Goal: Information Seeking & Learning: Understand process/instructions

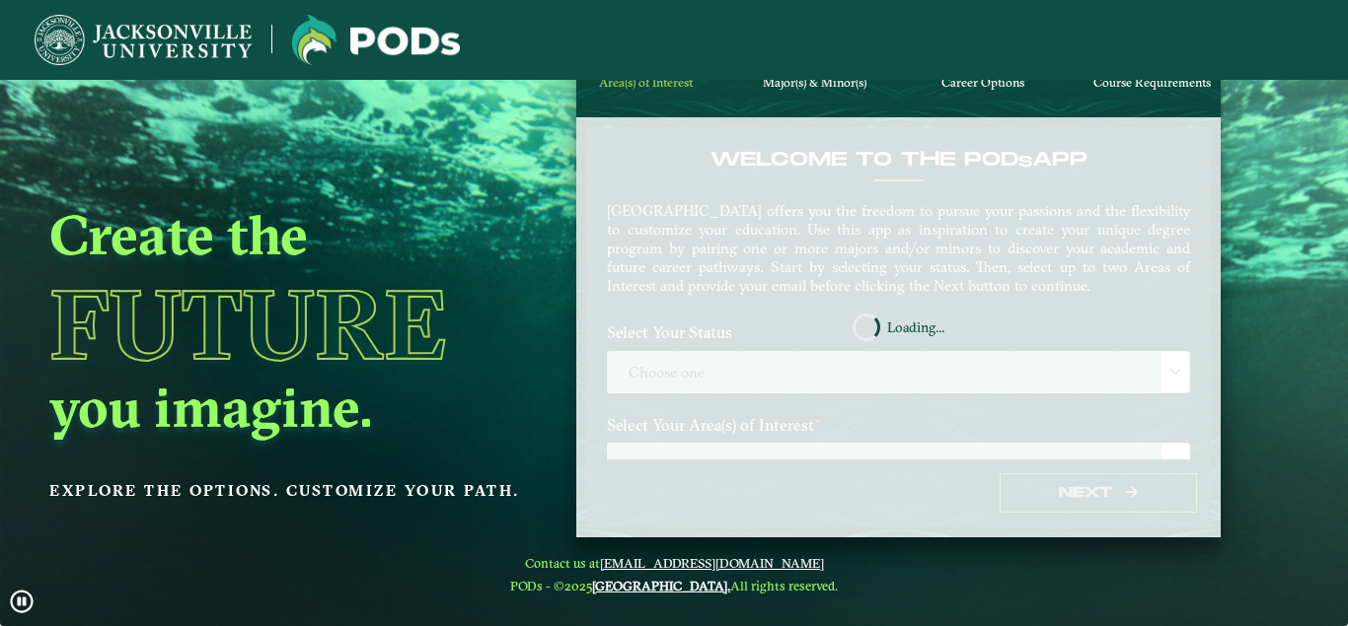
scroll to position [80, 0]
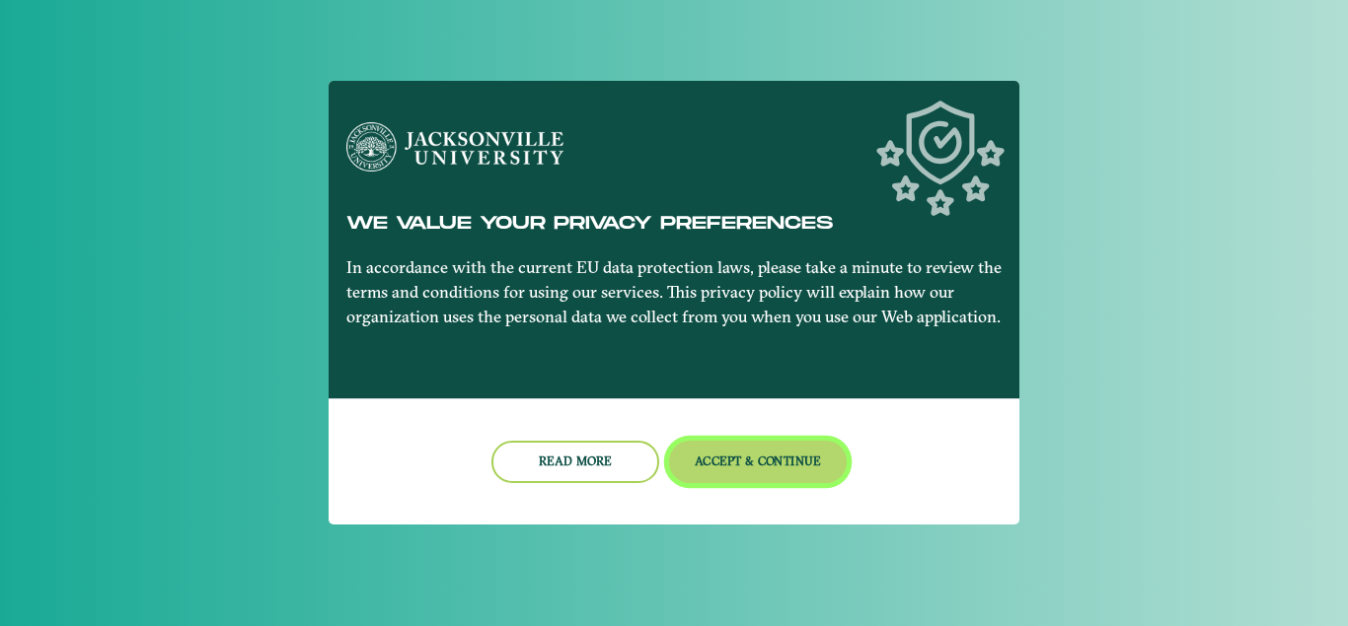
click at [774, 459] on button "Accept & Continue" at bounding box center [758, 462] width 179 height 42
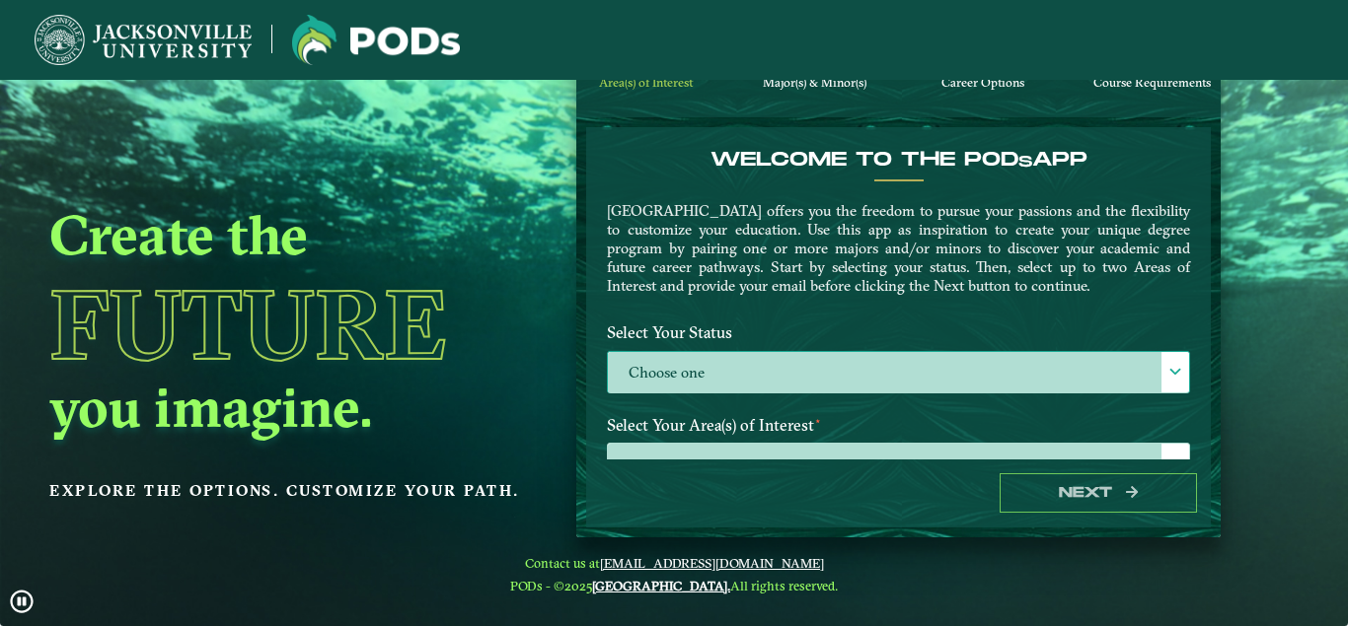
click at [770, 372] on label "Choose one" at bounding box center [898, 373] width 581 height 42
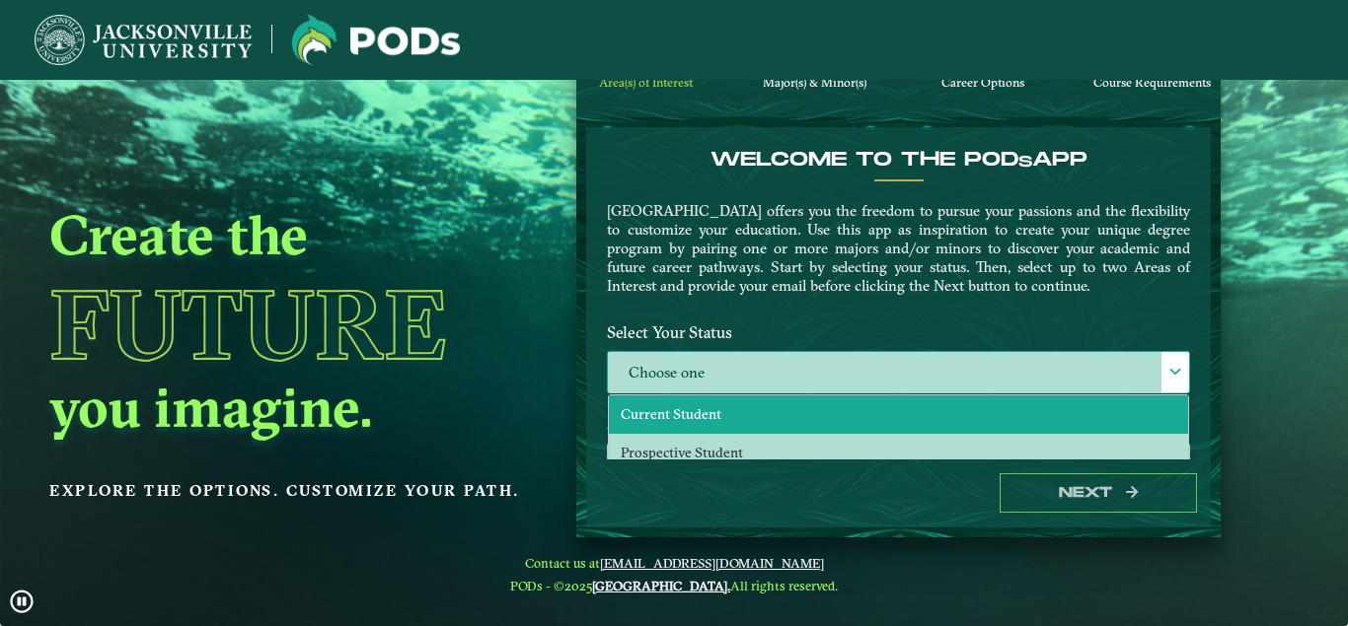
click at [764, 414] on li "Current Student" at bounding box center [898, 415] width 579 height 38
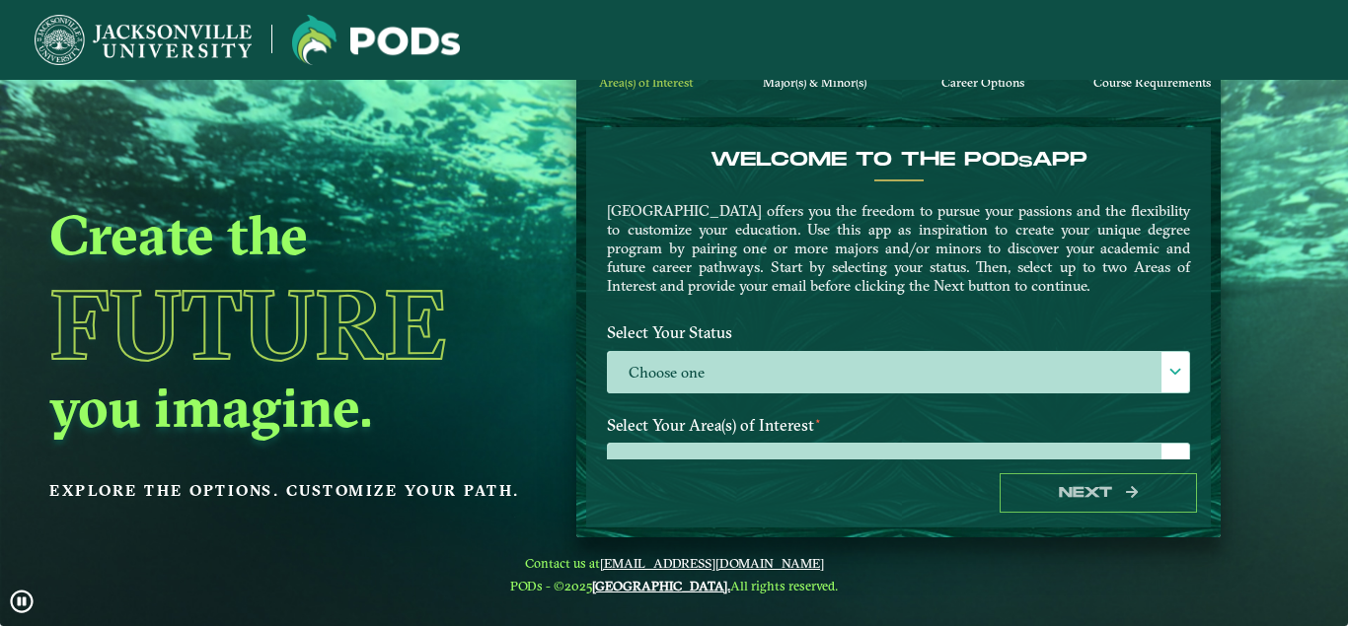
select select "[object Object]"
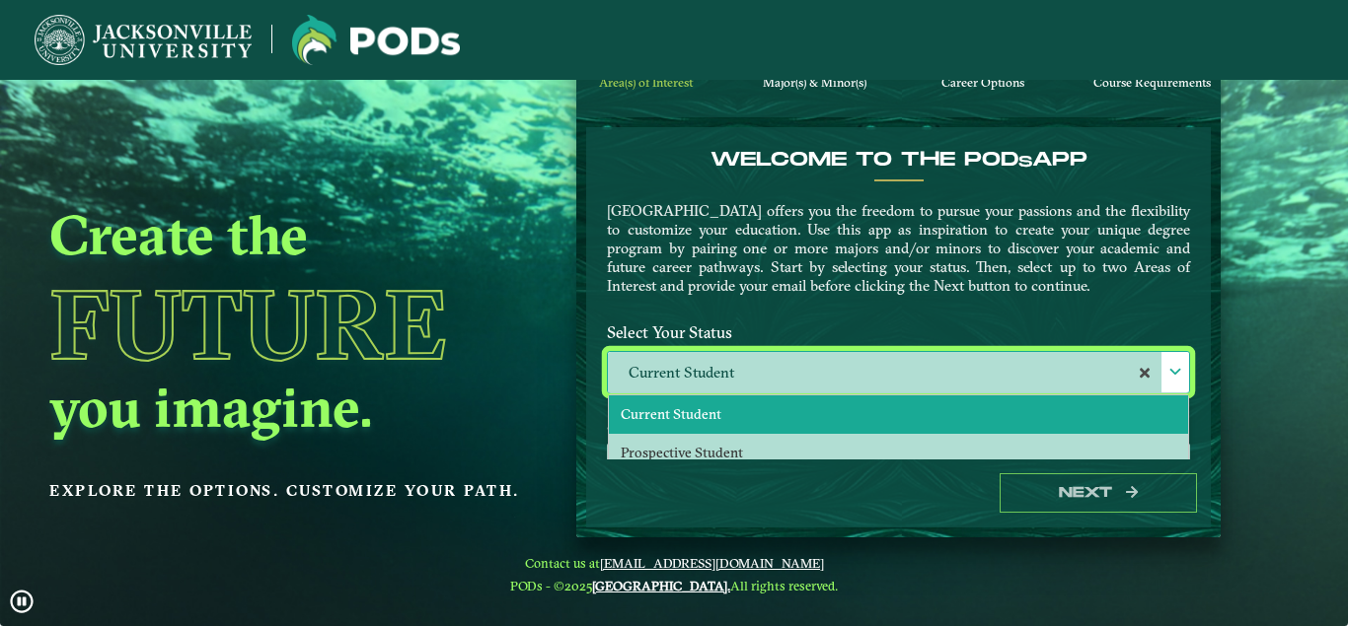
scroll to position [311, 0]
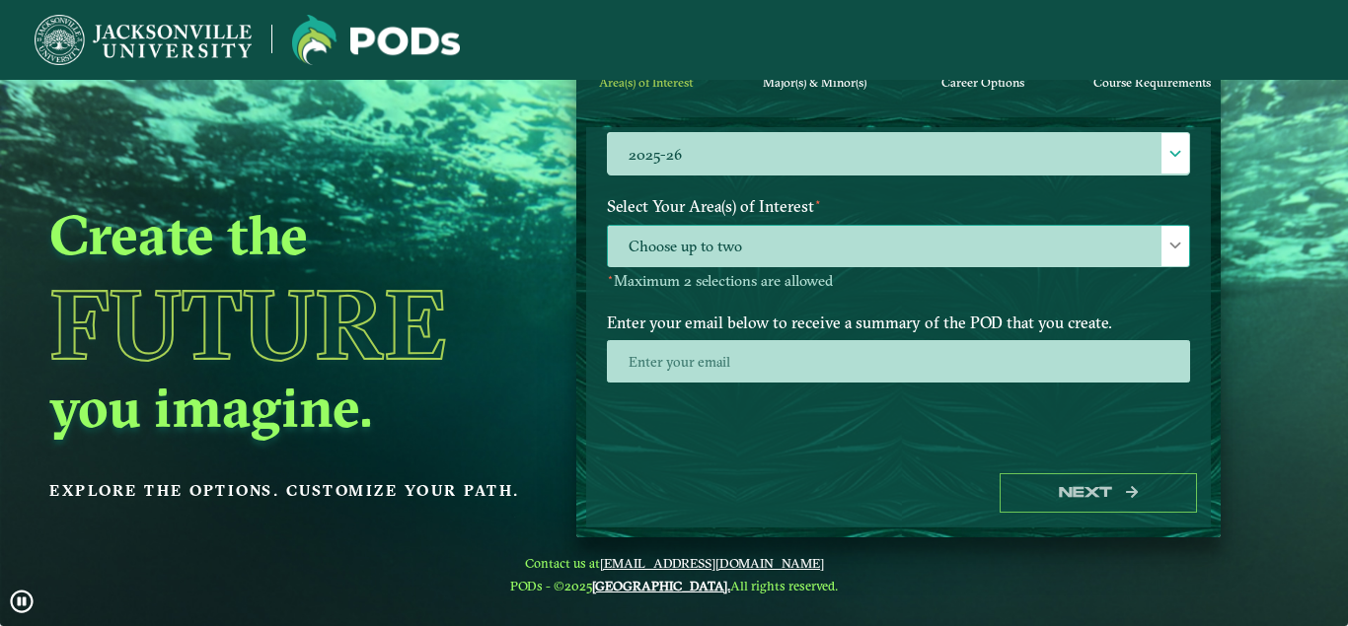
click at [749, 232] on span "Choose up to two" at bounding box center [898, 247] width 581 height 42
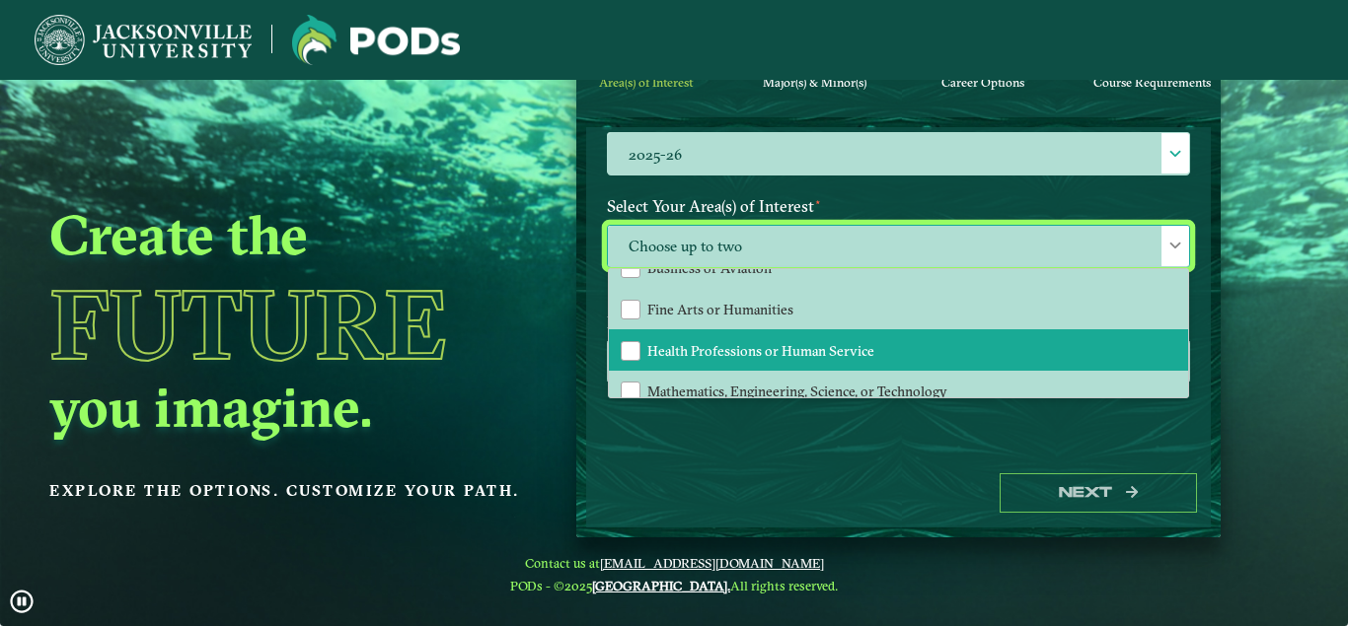
scroll to position [124, 0]
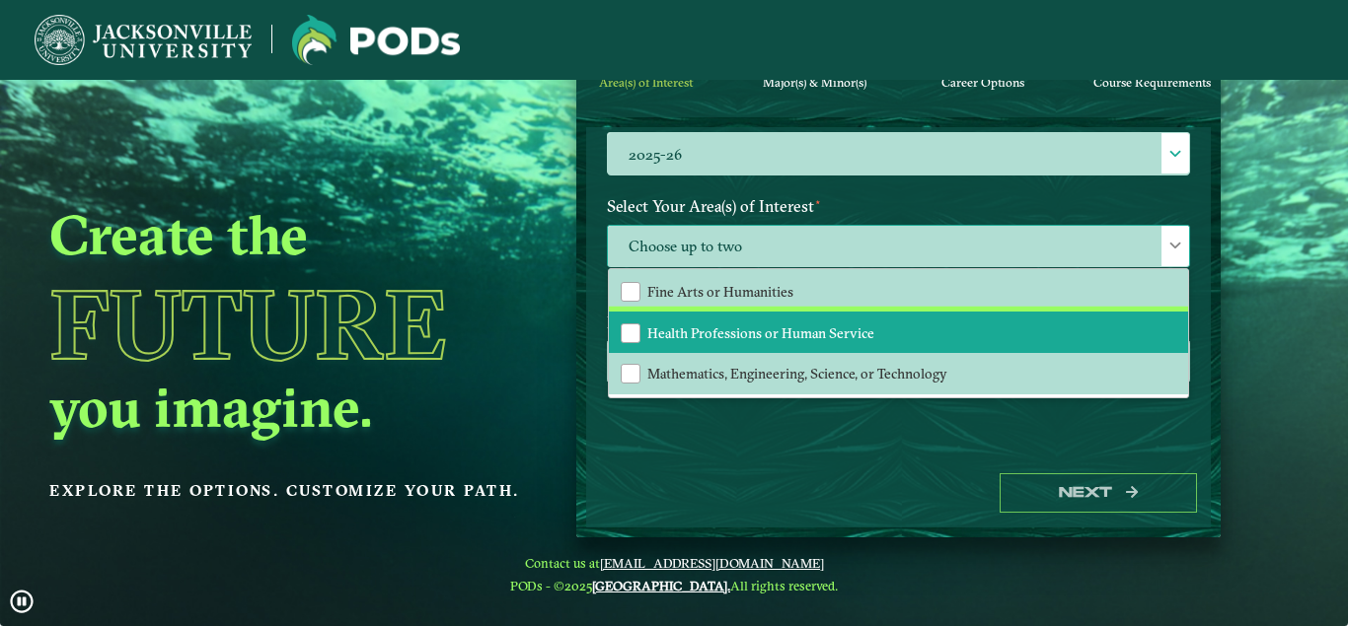
click at [833, 338] on span "Health Professions or Human Service" at bounding box center [760, 334] width 227 height 18
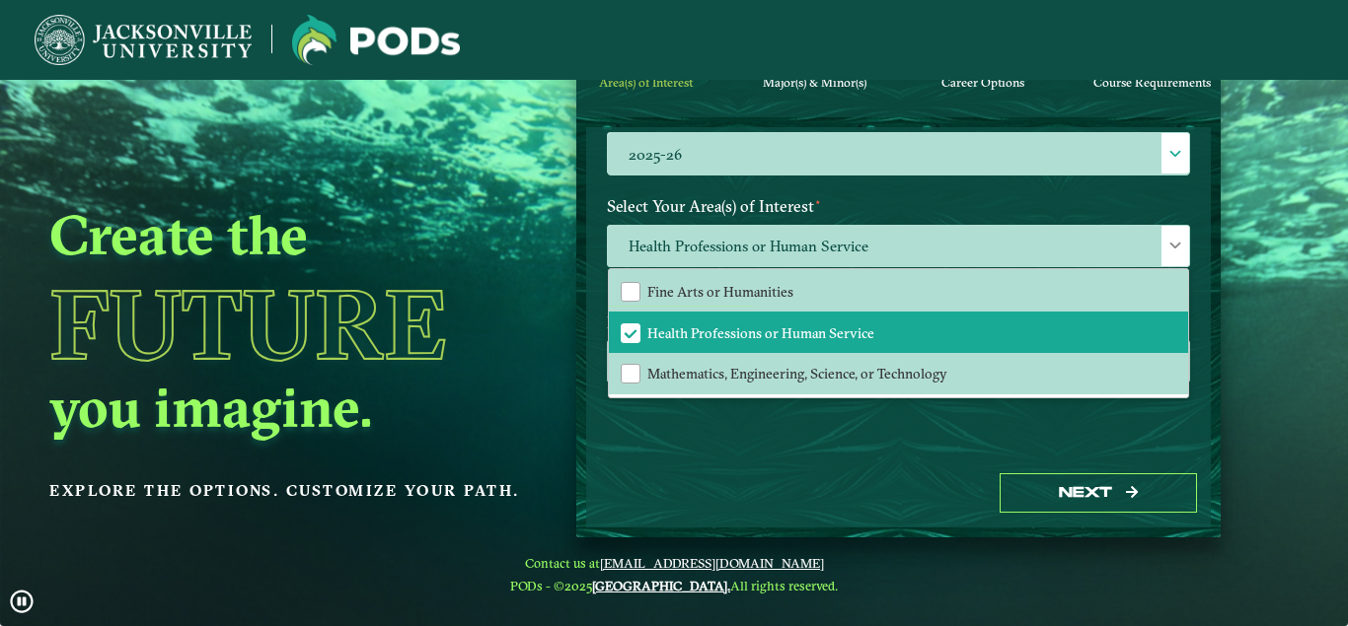
click at [830, 475] on div "Next" at bounding box center [898, 494] width 624 height 68
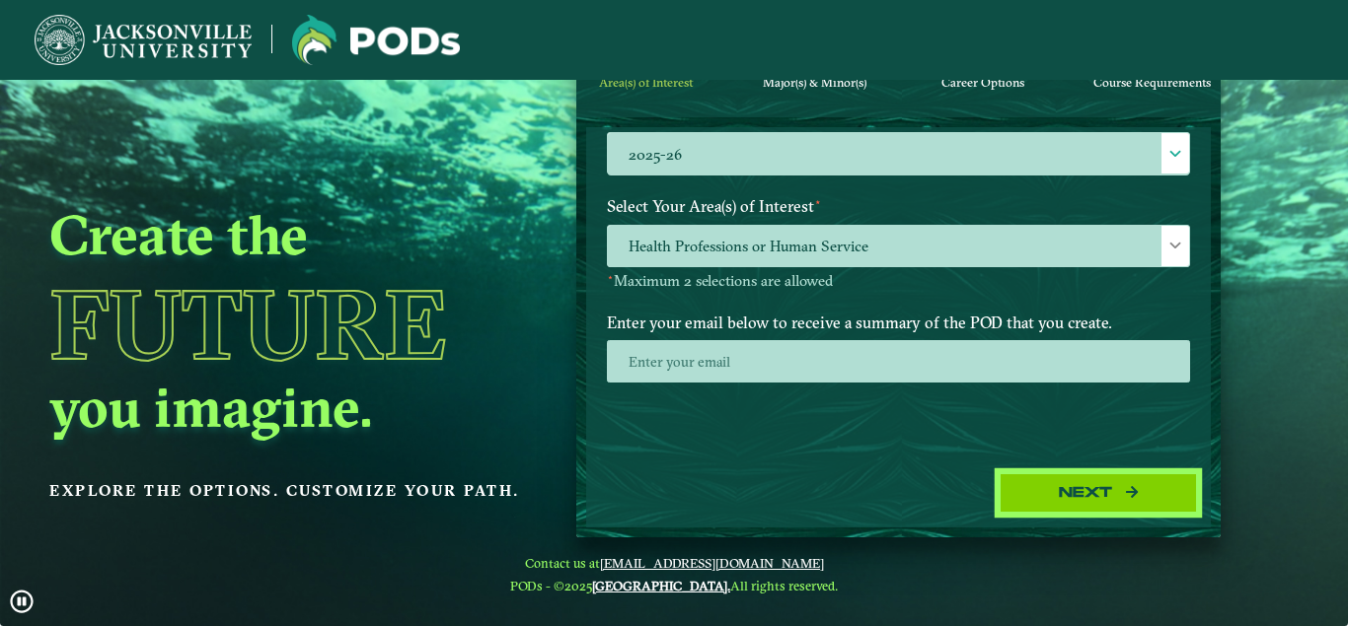
click at [1162, 510] on button "Next" at bounding box center [1097, 494] width 197 height 40
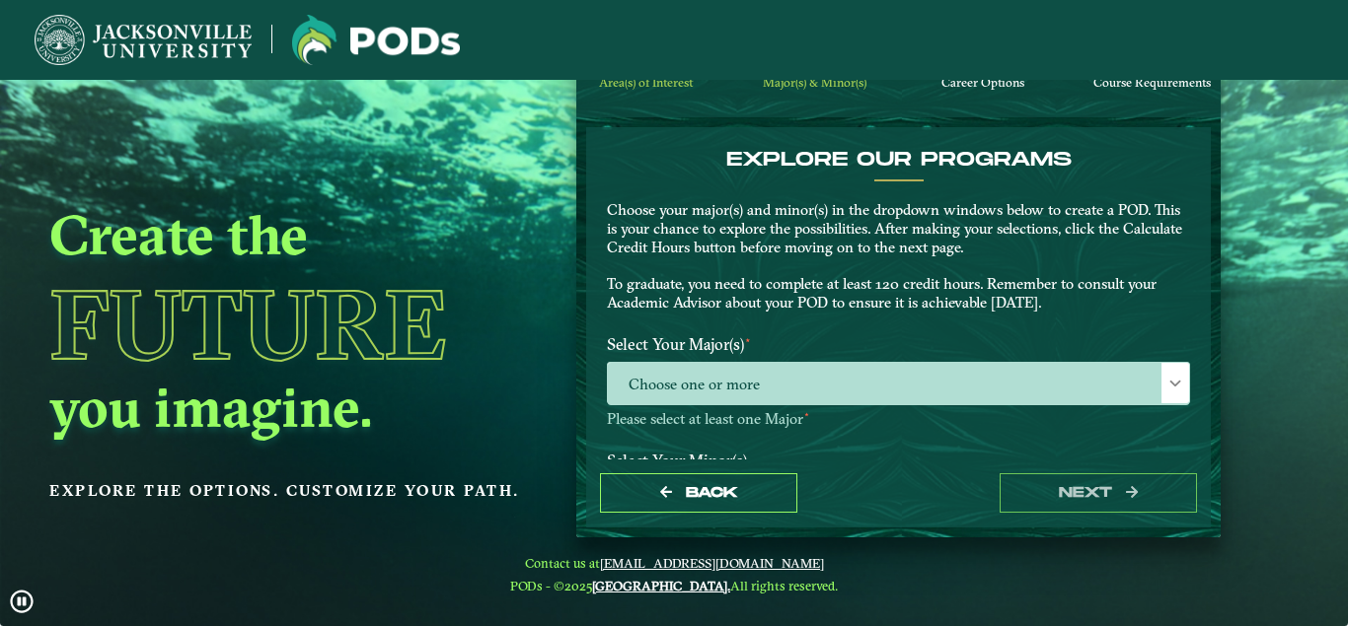
click at [820, 360] on label "Select Your Major(s) ⋆" at bounding box center [898, 345] width 613 height 37
click at [819, 369] on span "Choose one or more" at bounding box center [898, 384] width 581 height 42
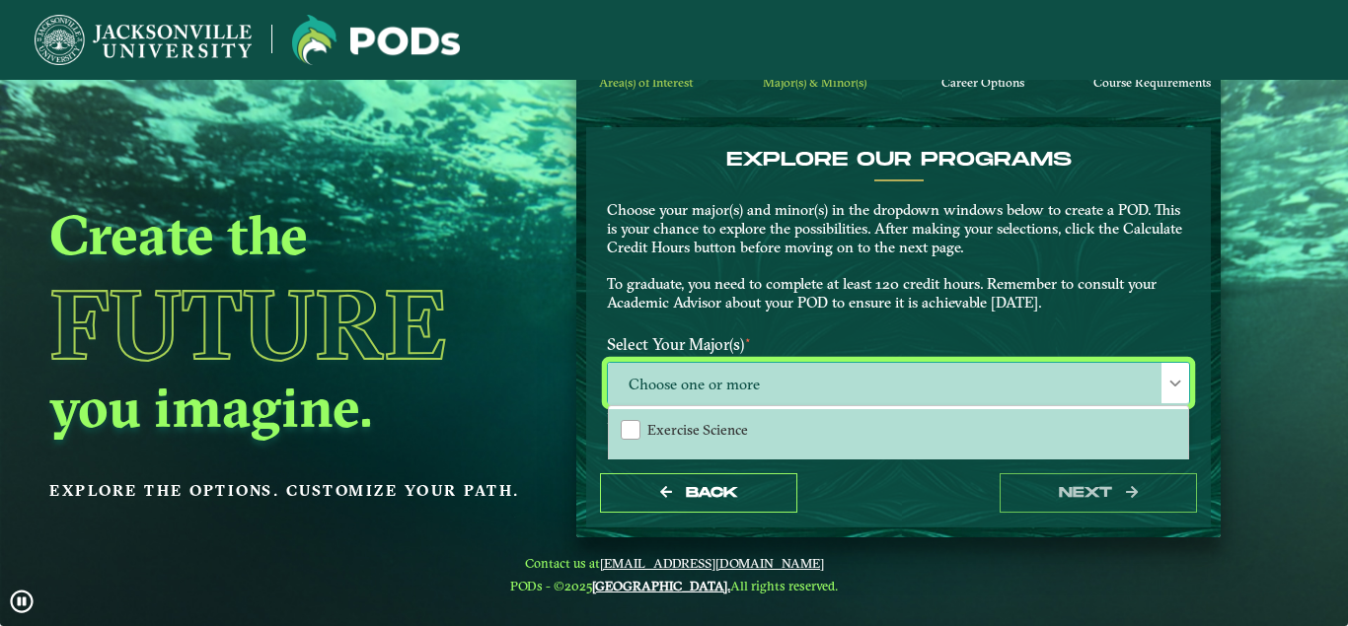
scroll to position [112, 0]
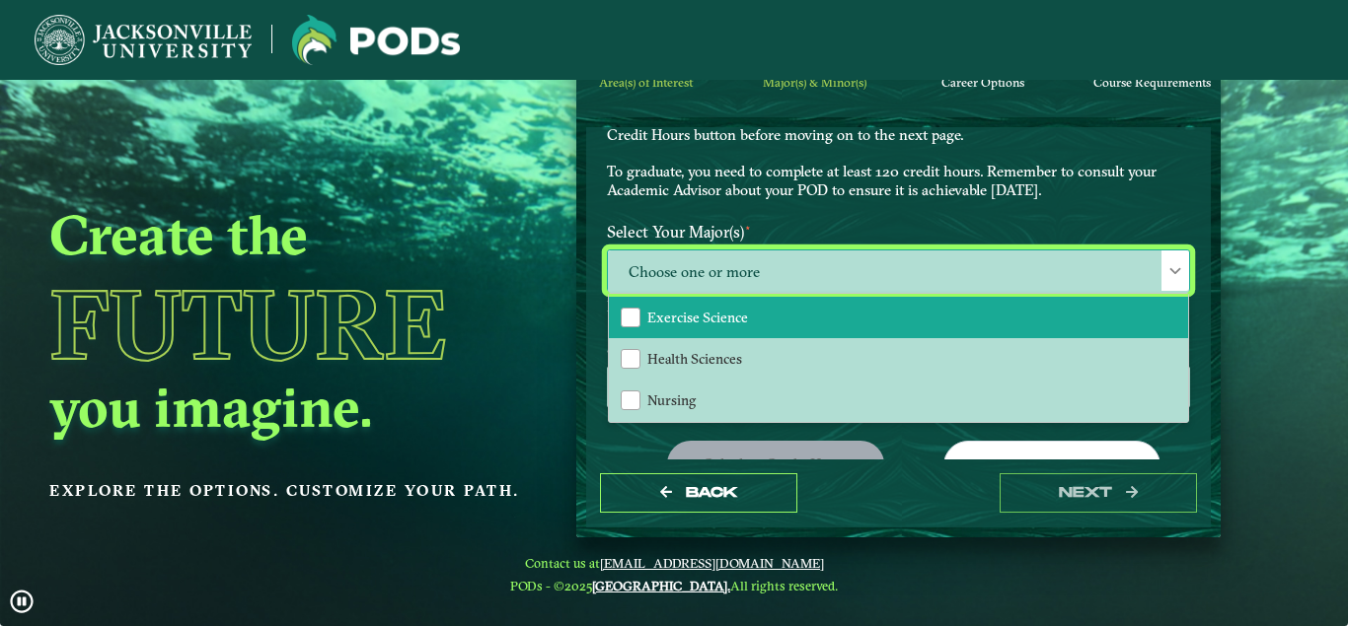
click at [690, 303] on li "Exercise Science" at bounding box center [898, 317] width 579 height 41
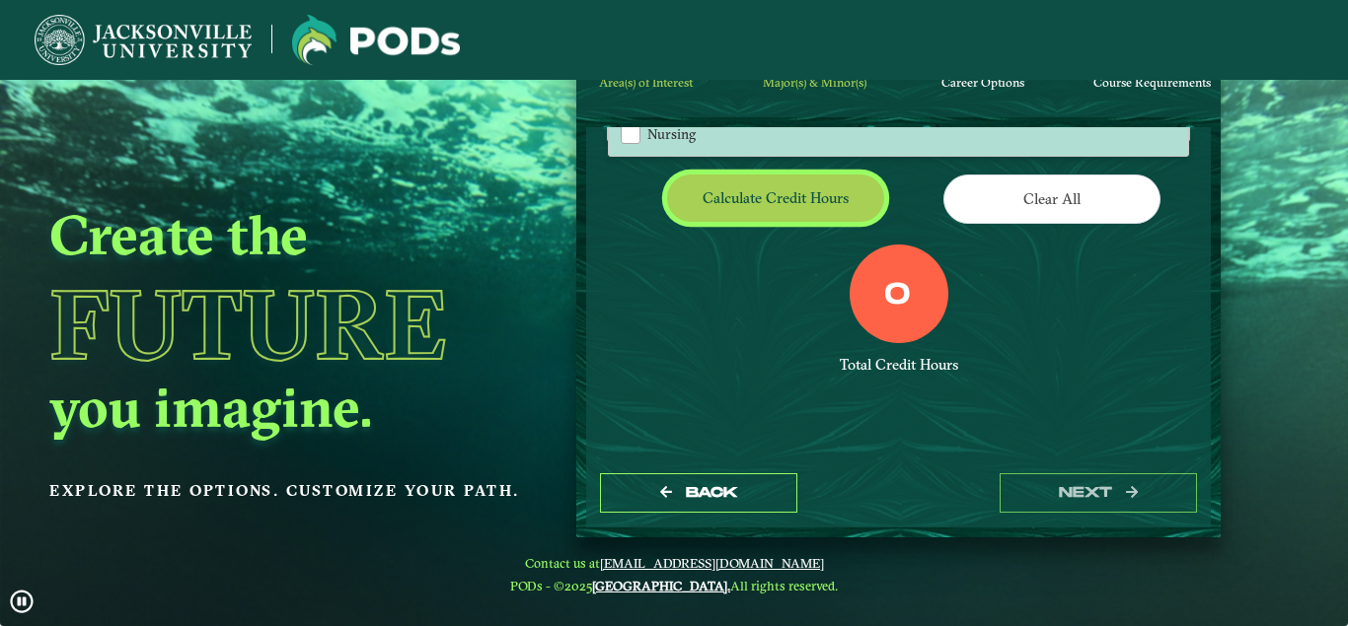
click at [746, 213] on button "Calculate credit hours" at bounding box center [775, 198] width 217 height 46
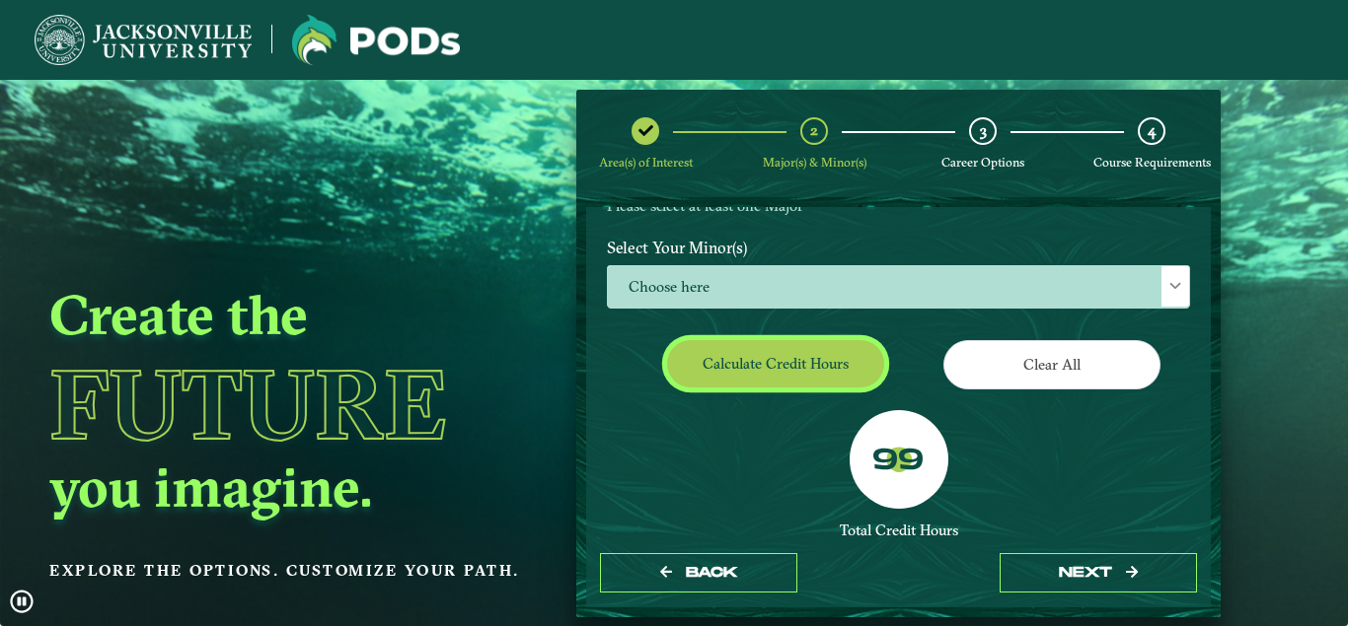
scroll to position [518, 0]
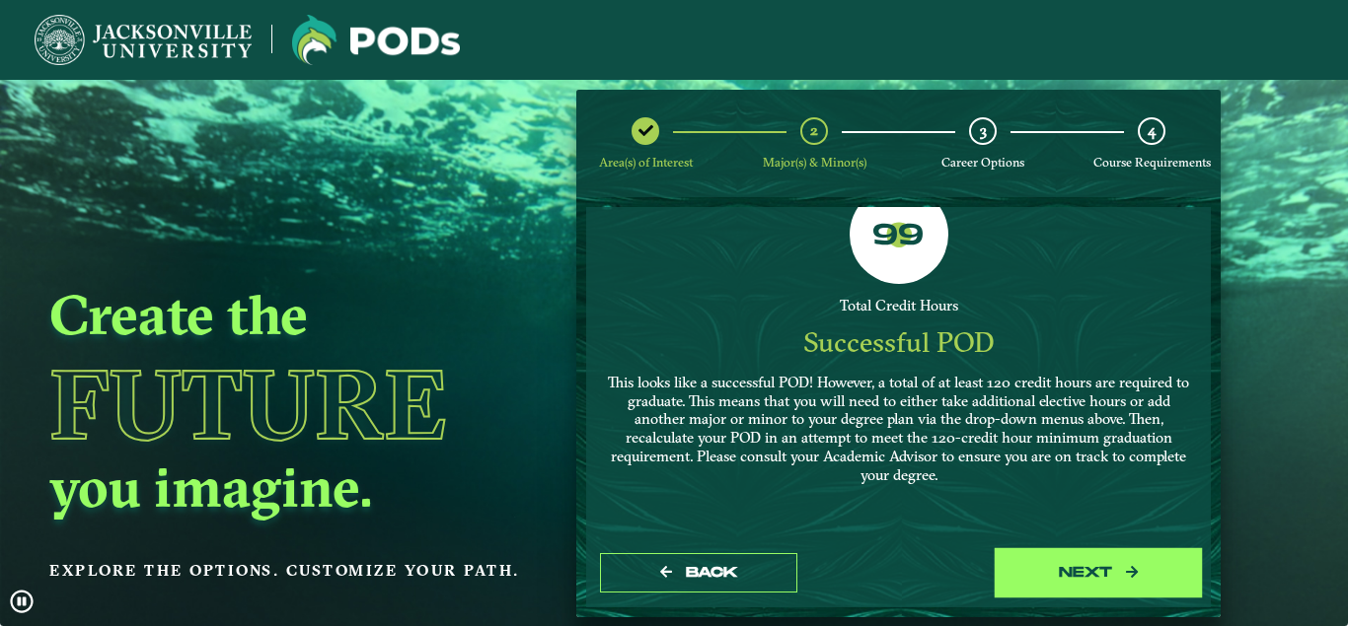
click at [1095, 566] on button "next" at bounding box center [1097, 573] width 197 height 40
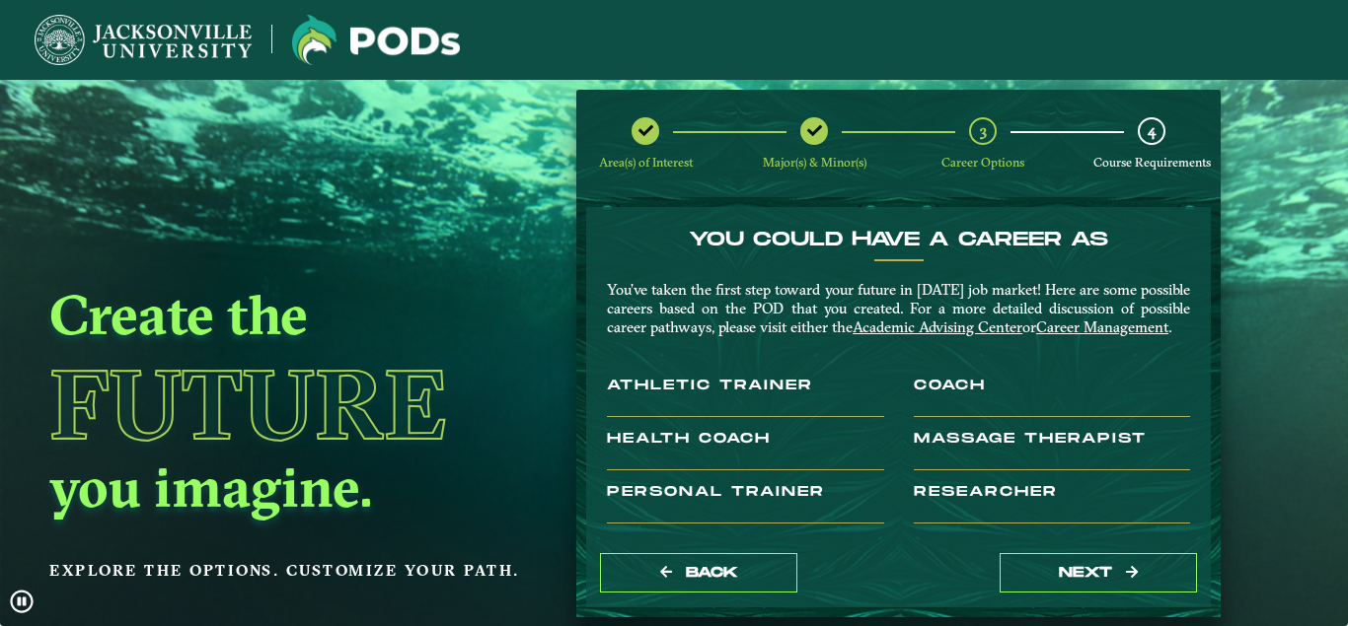
scroll to position [112, 0]
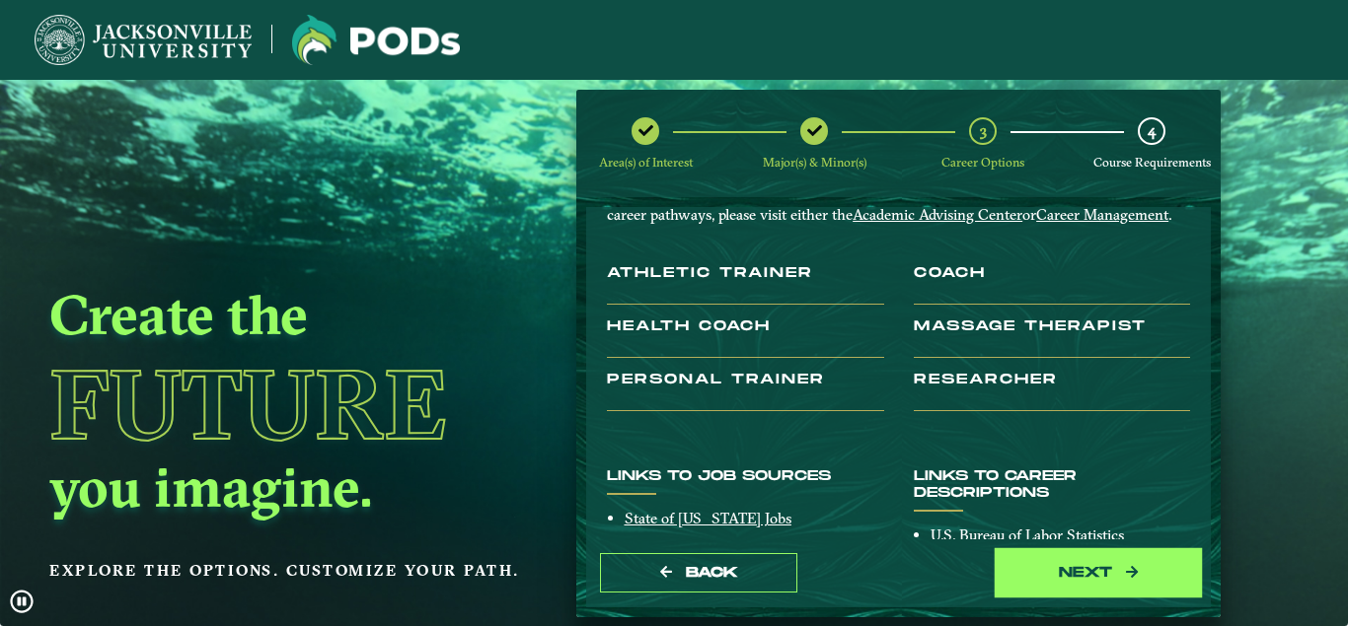
click at [1093, 565] on button "next" at bounding box center [1097, 573] width 197 height 40
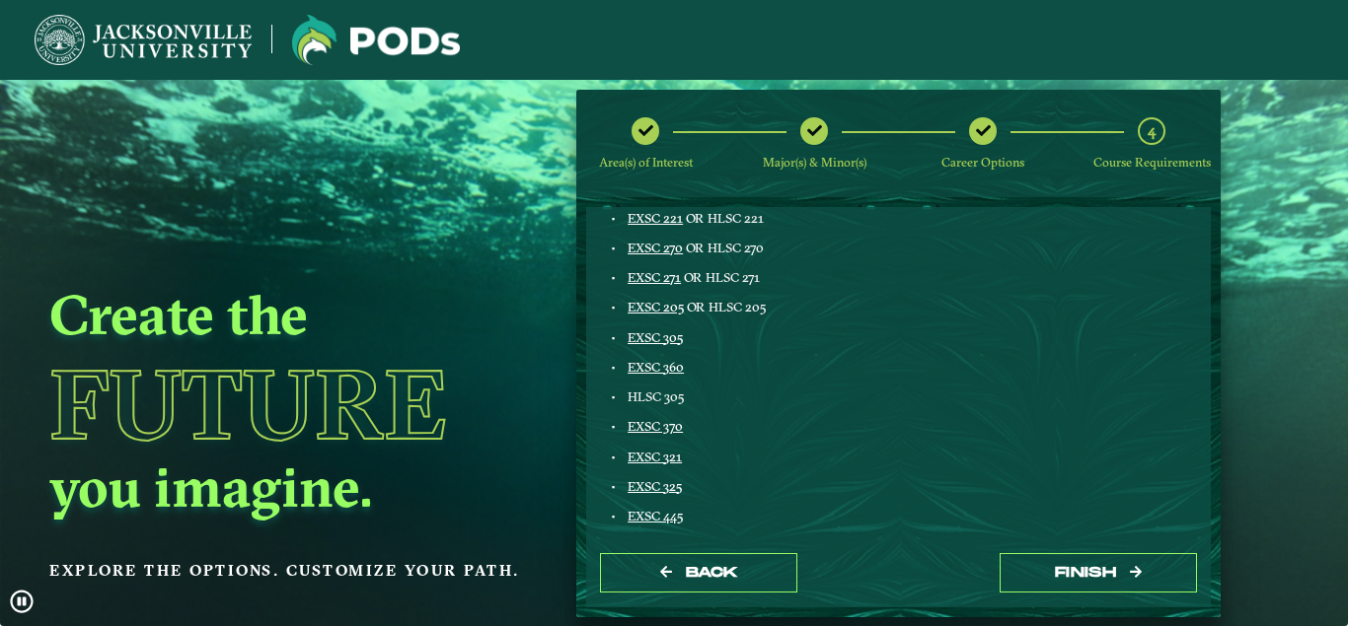
scroll to position [504, 0]
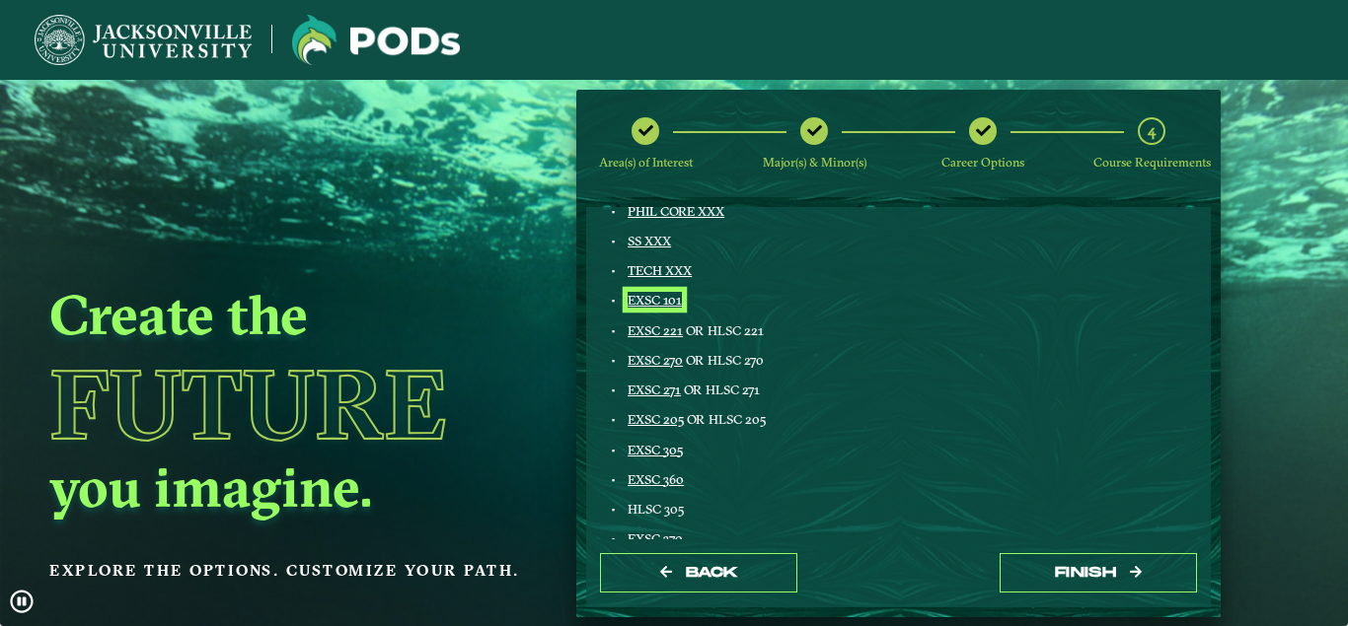
click at [652, 296] on link "EXSC 101" at bounding box center [654, 300] width 54 height 16
click at [642, 335] on link "EXSC 221" at bounding box center [654, 331] width 55 height 16
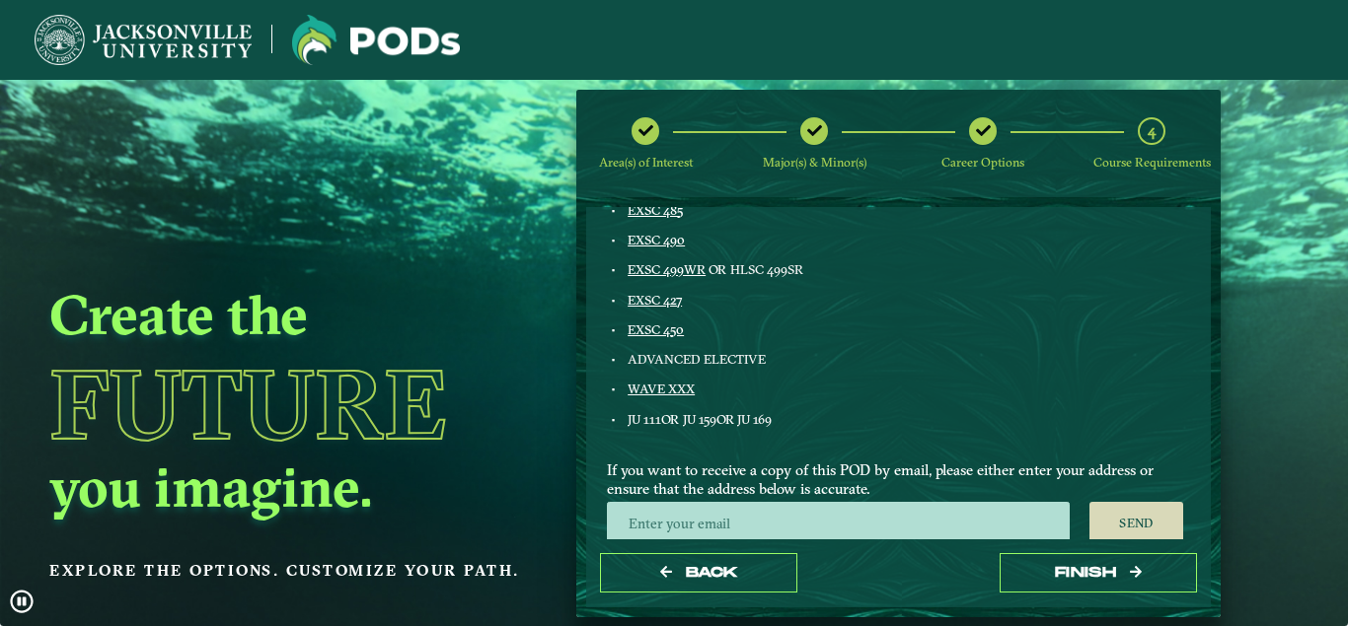
scroll to position [900, 0]
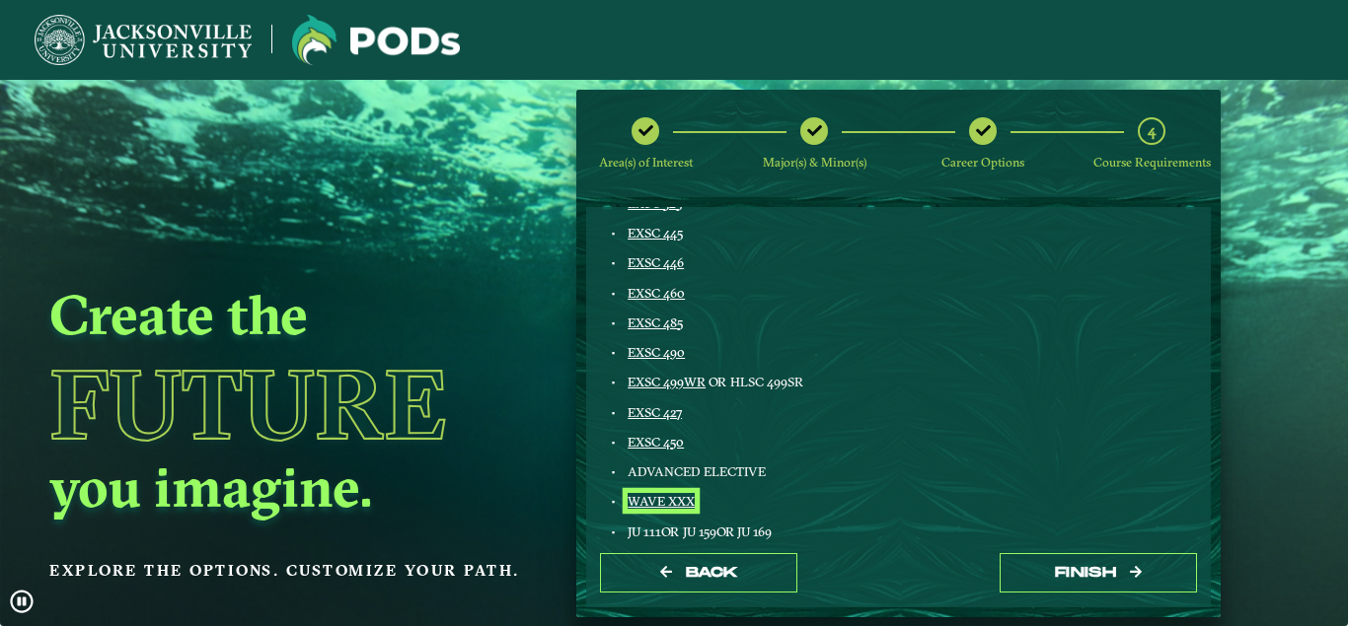
click at [636, 498] on link "WAVE XXX" at bounding box center [660, 501] width 67 height 16
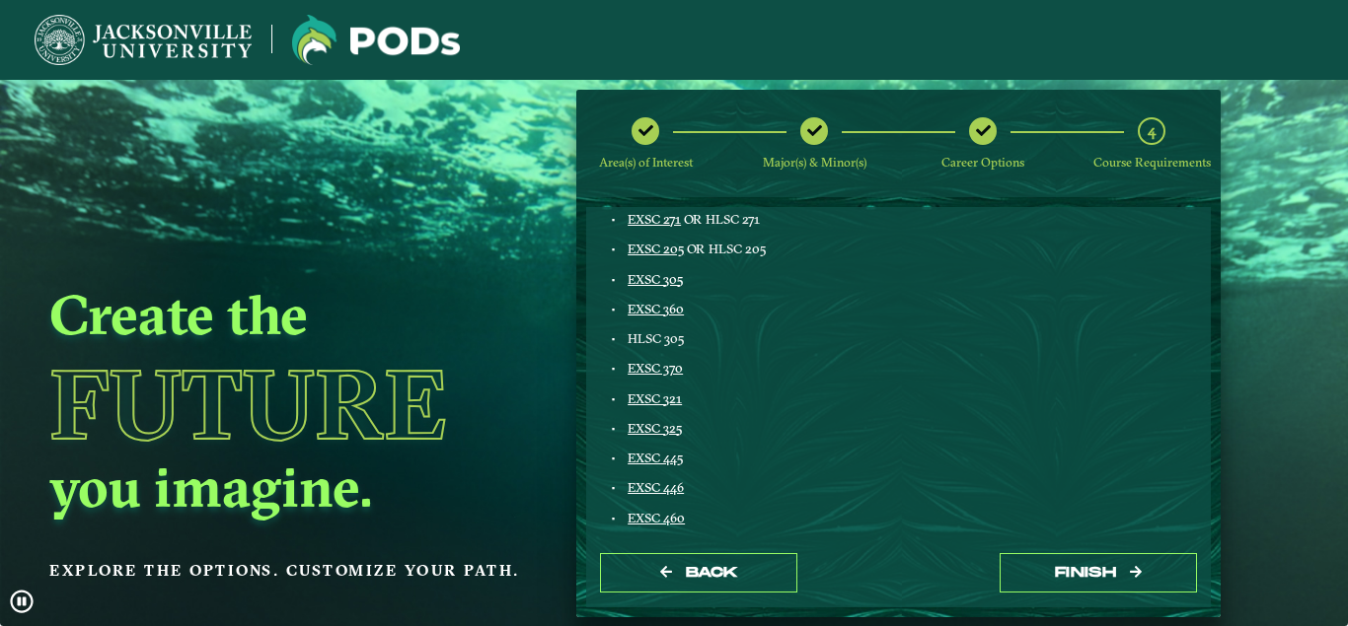
scroll to position [562, 0]
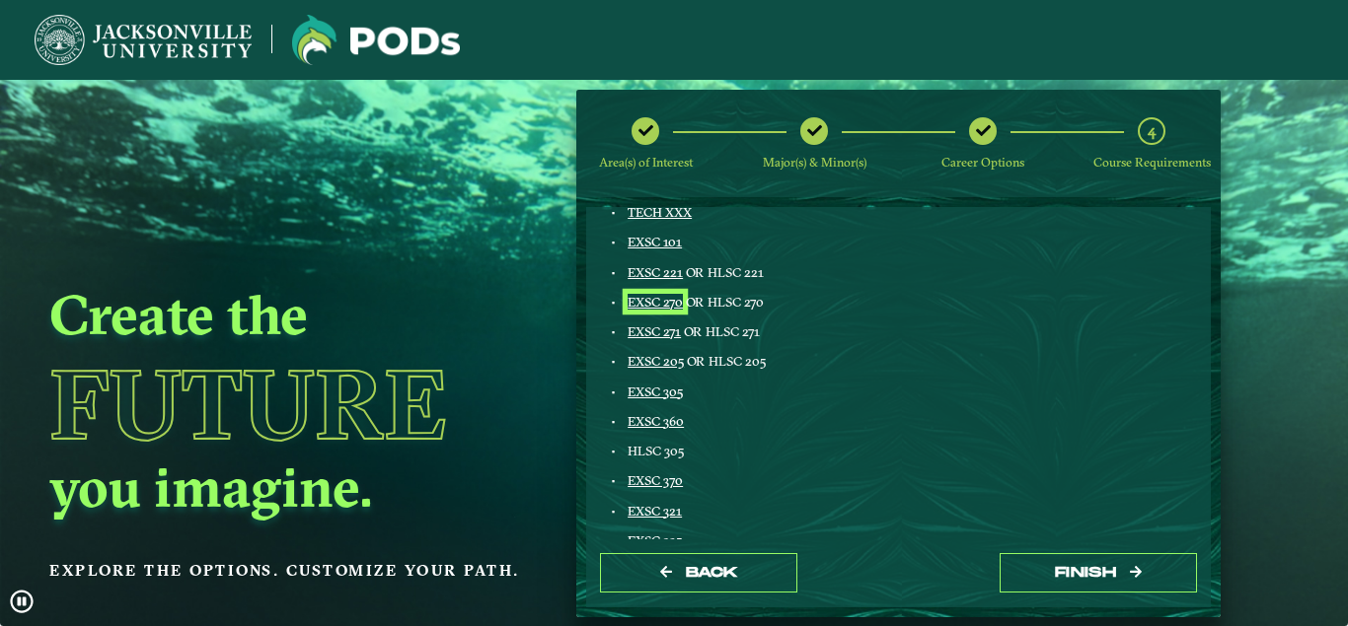
click at [639, 303] on link "EXSC 270" at bounding box center [654, 302] width 55 height 16
click at [647, 426] on link "EXSC 360" at bounding box center [655, 421] width 56 height 16
click at [661, 359] on link "EXSC 205" at bounding box center [655, 361] width 56 height 16
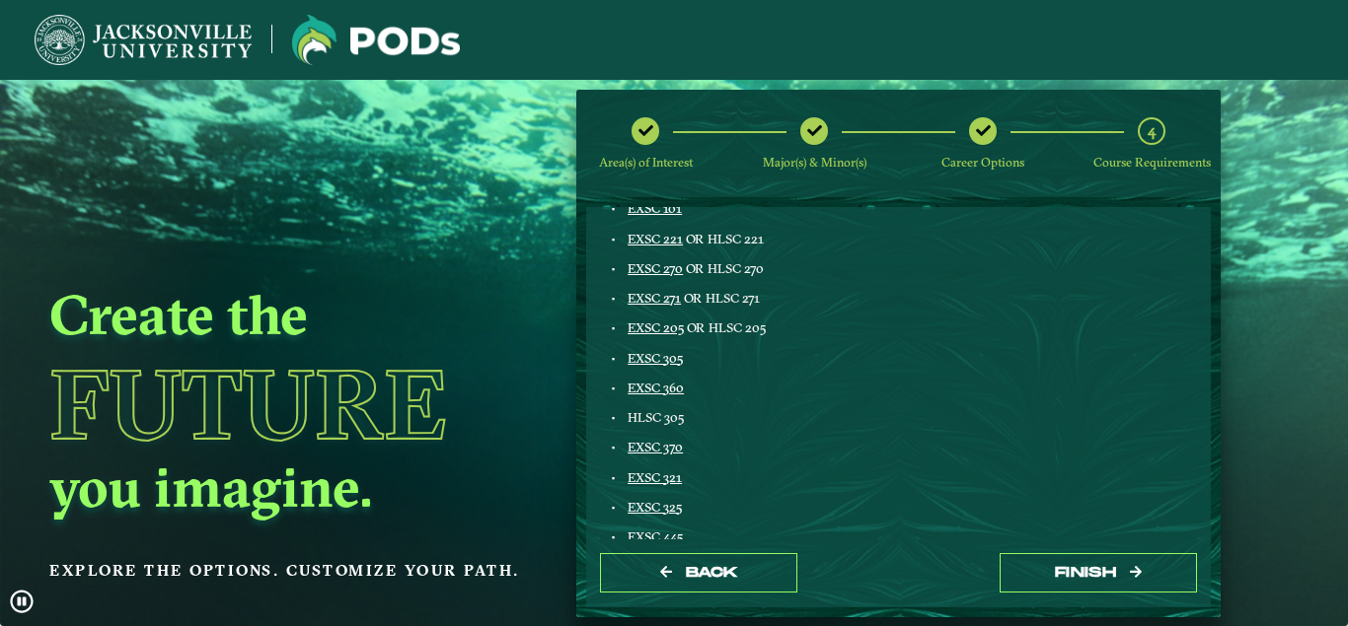
drag, startPoint x: 754, startPoint y: 385, endPoint x: 754, endPoint y: 409, distance: 24.7
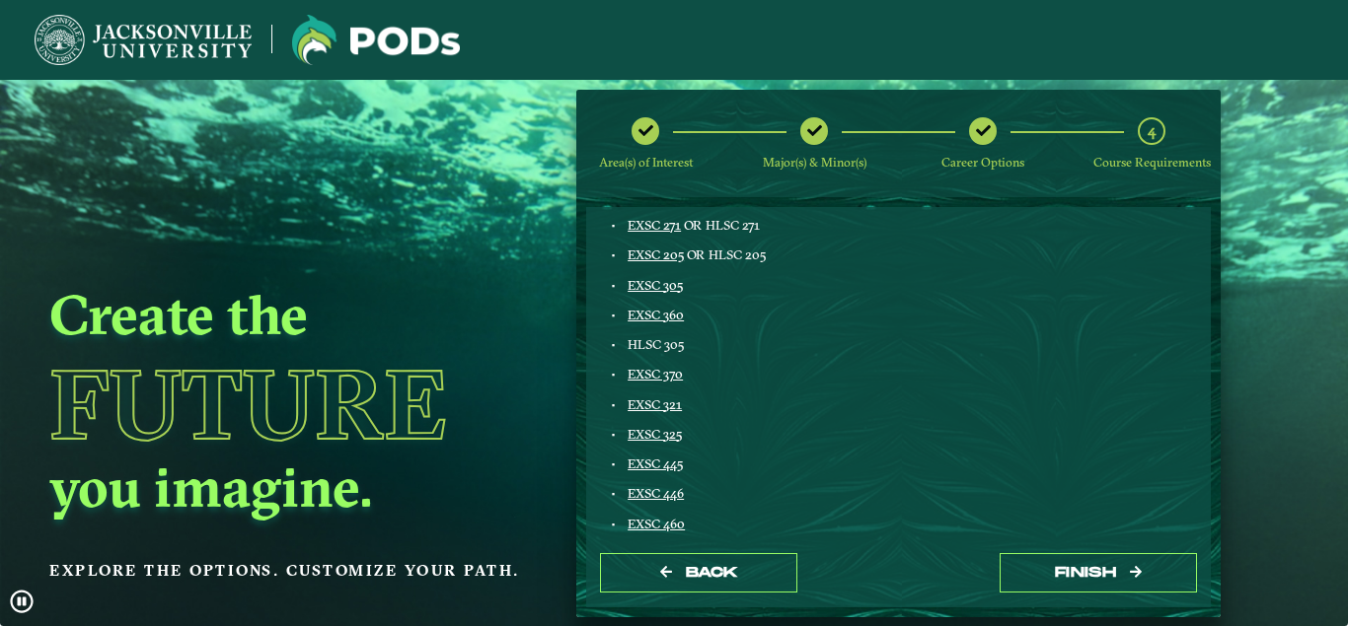
drag, startPoint x: 787, startPoint y: 394, endPoint x: 785, endPoint y: 405, distance: 12.0
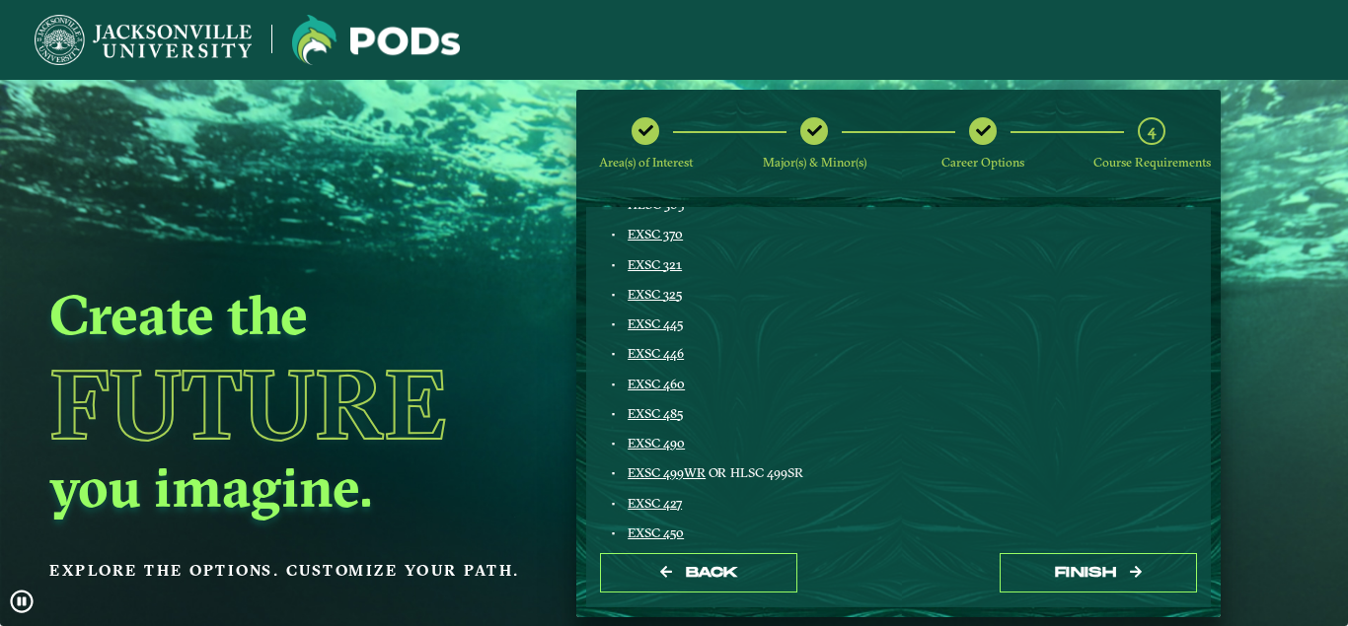
drag, startPoint x: 727, startPoint y: 361, endPoint x: 722, endPoint y: 389, distance: 28.1
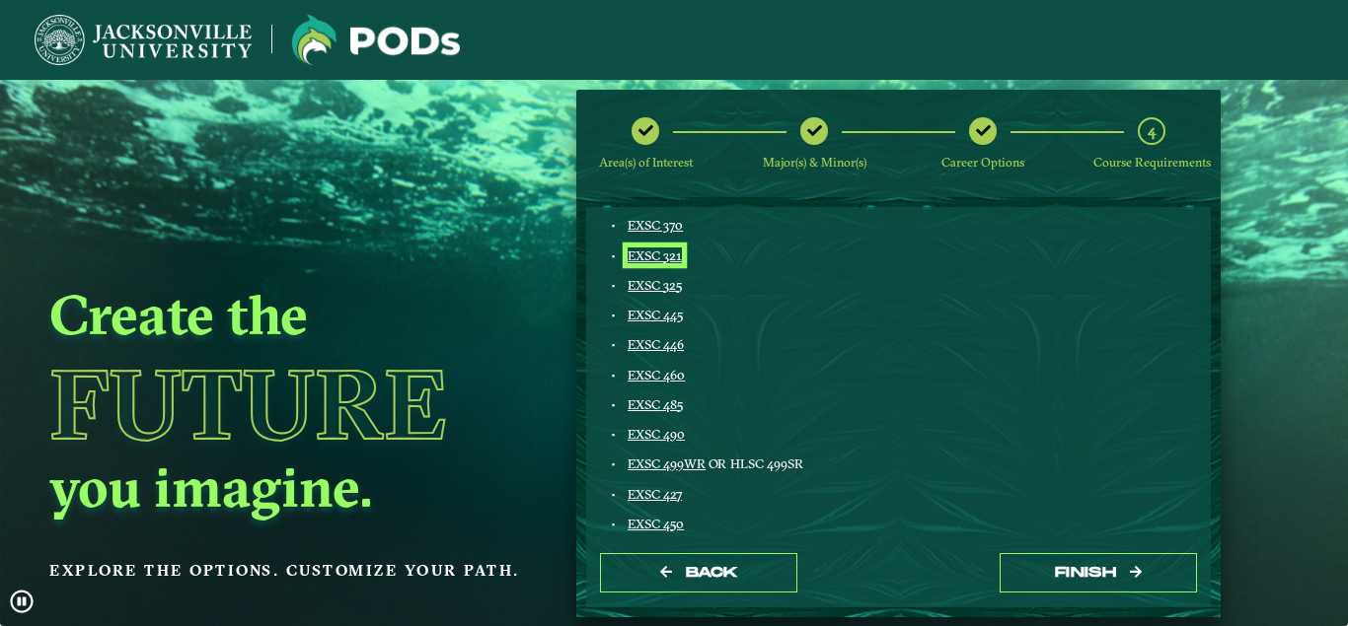
click at [669, 255] on link "EXSC 321" at bounding box center [654, 256] width 54 height 16
click at [659, 289] on link "EXSC 325" at bounding box center [654, 285] width 54 height 16
click at [661, 317] on link "EXSC 445" at bounding box center [654, 315] width 55 height 16
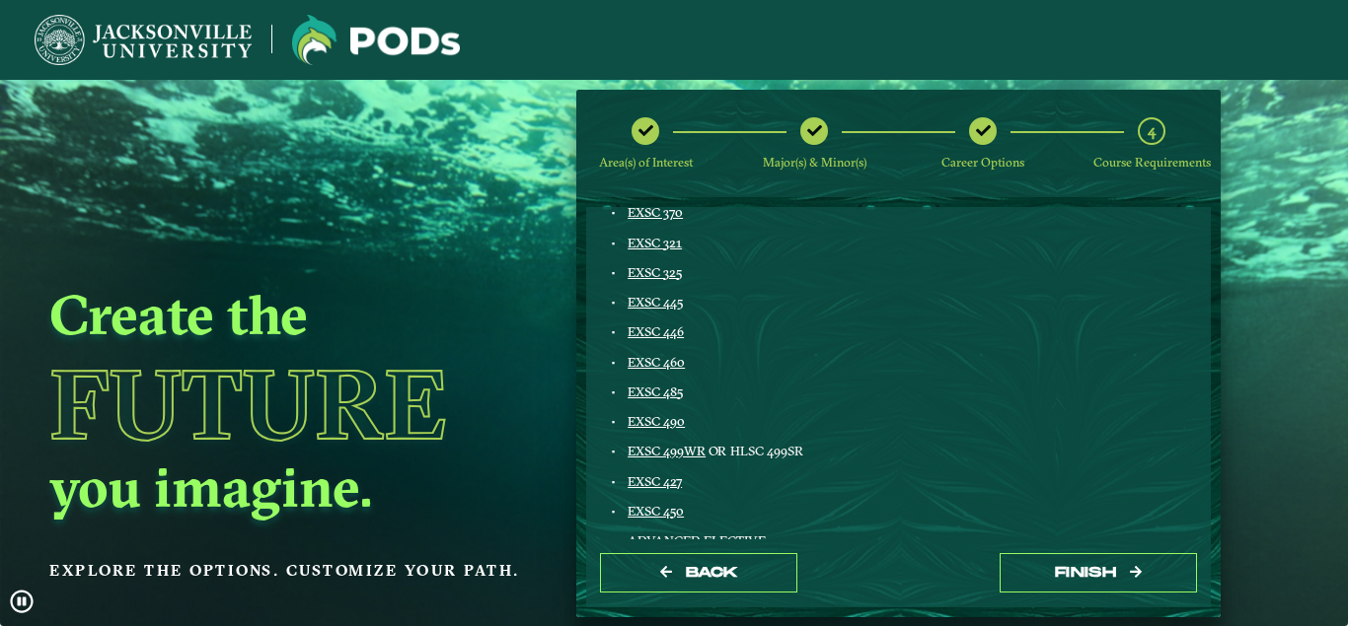
drag, startPoint x: 829, startPoint y: 322, endPoint x: 829, endPoint y: 350, distance: 28.6
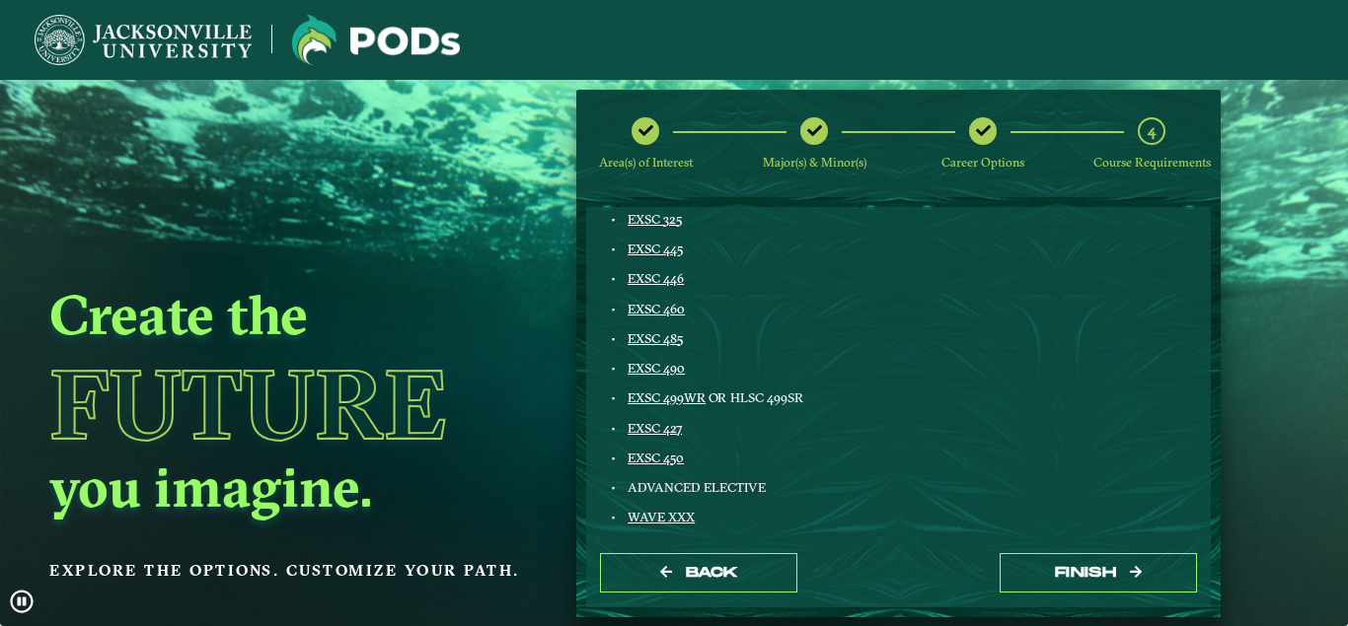
drag, startPoint x: 857, startPoint y: 287, endPoint x: 849, endPoint y: 308, distance: 22.2
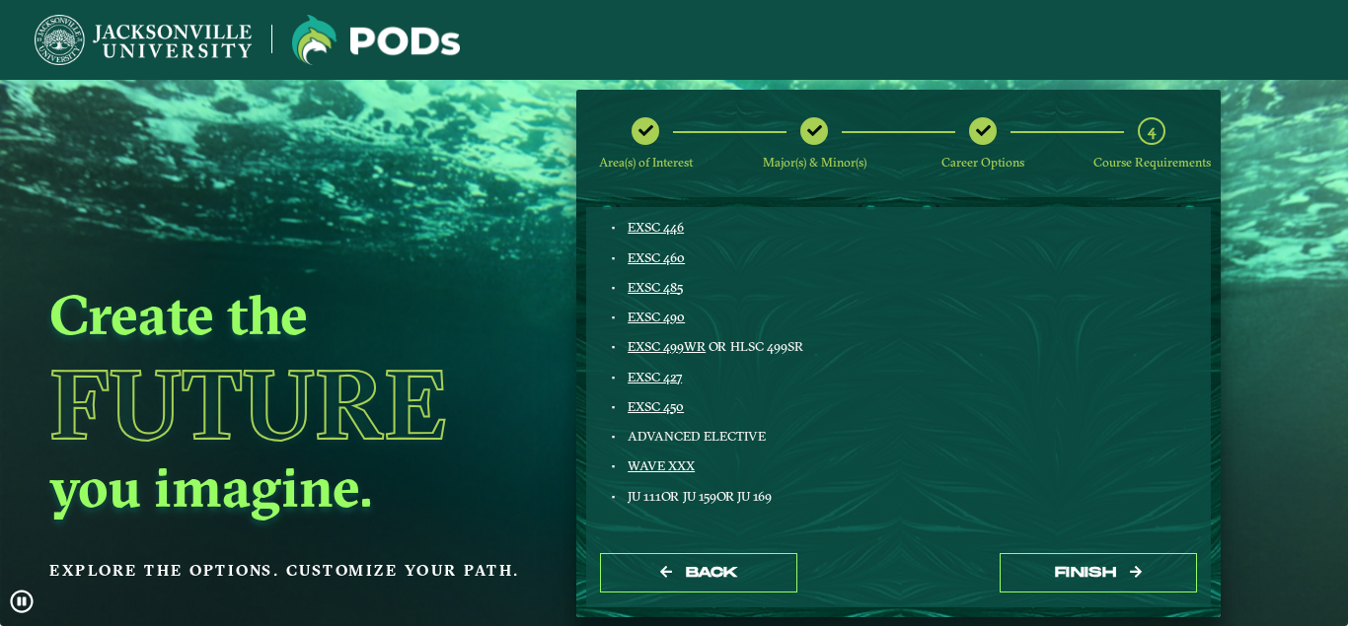
drag, startPoint x: 775, startPoint y: 277, endPoint x: 771, endPoint y: 301, distance: 24.0
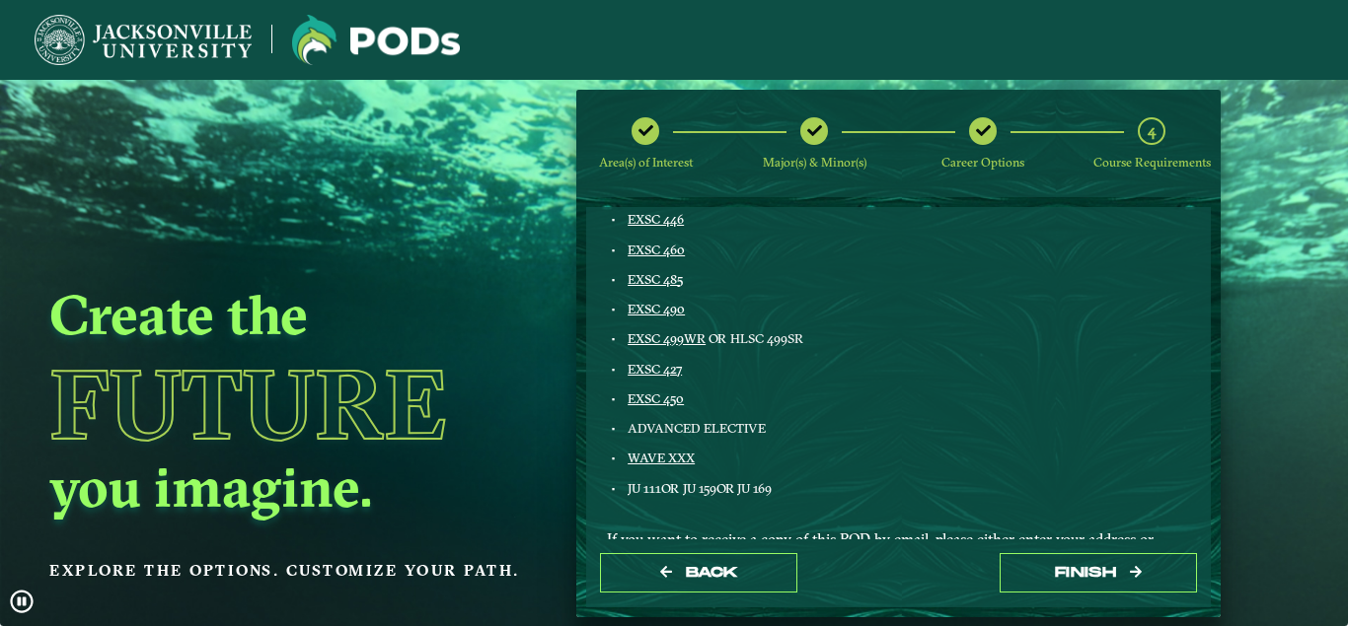
click at [676, 312] on link "EXSC 490" at bounding box center [655, 309] width 57 height 16
click at [645, 374] on link "EXSC 427" at bounding box center [654, 369] width 54 height 16
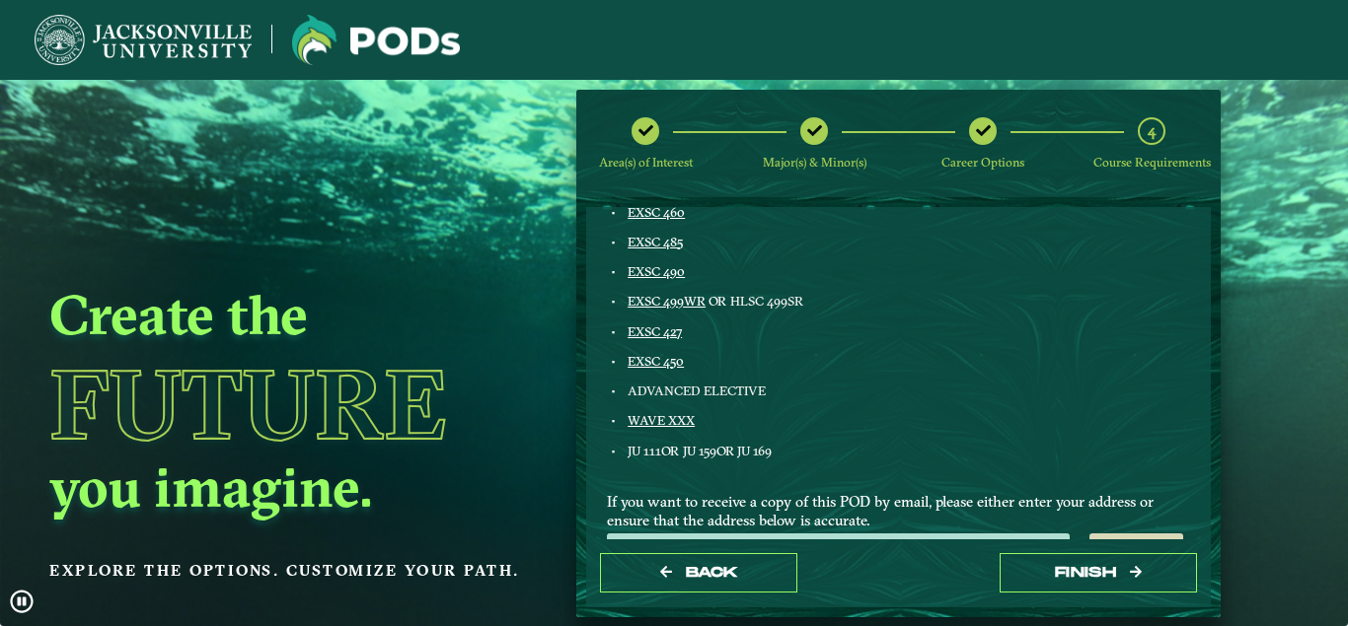
drag, startPoint x: 876, startPoint y: 426, endPoint x: 870, endPoint y: 454, distance: 28.3
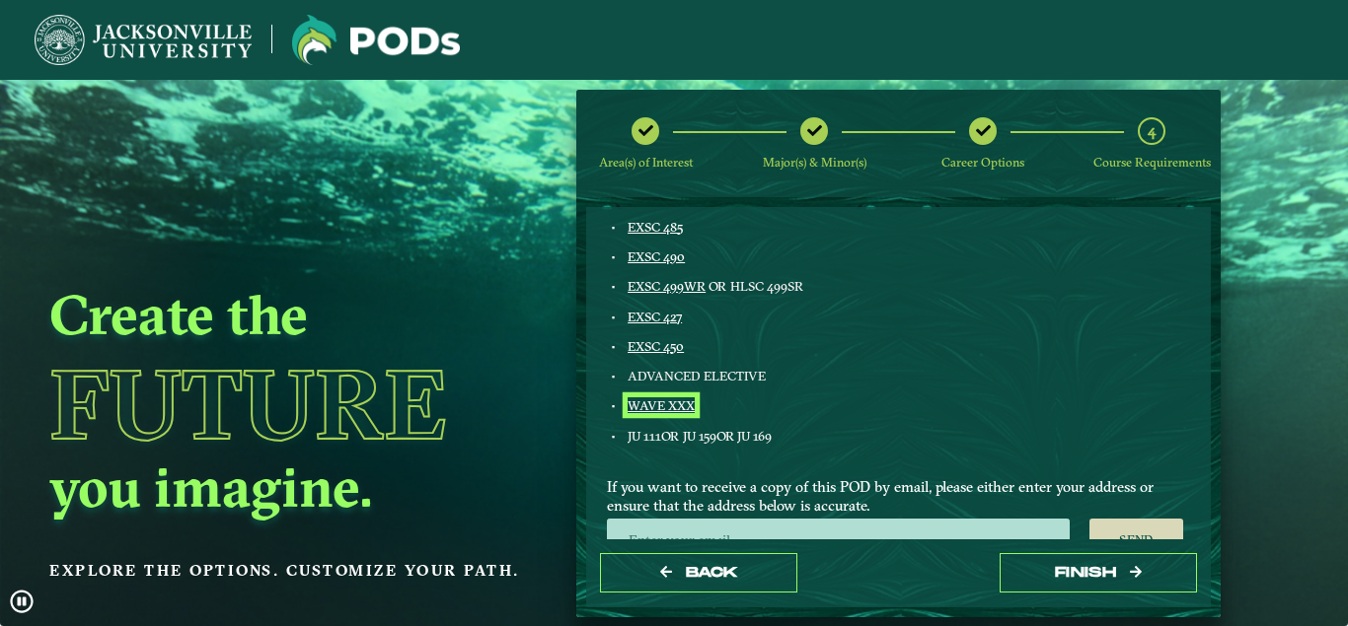
click at [649, 403] on link "WAVE XXX" at bounding box center [660, 406] width 67 height 16
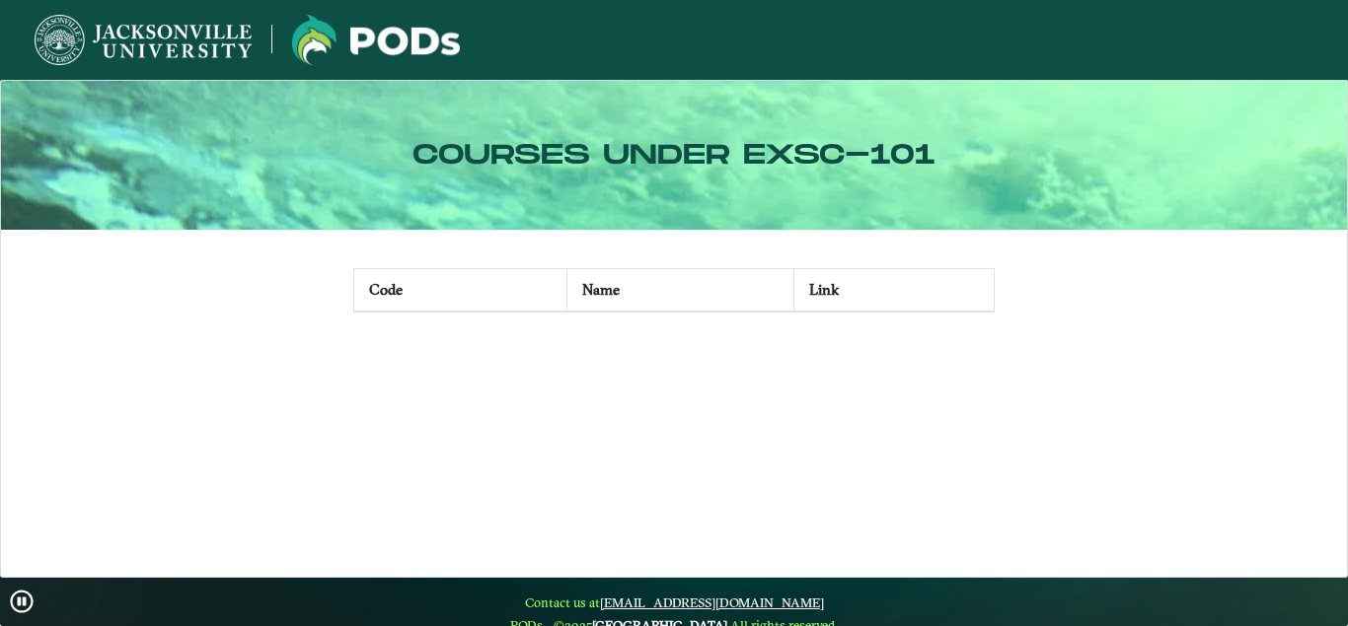
scroll to position [25, 0]
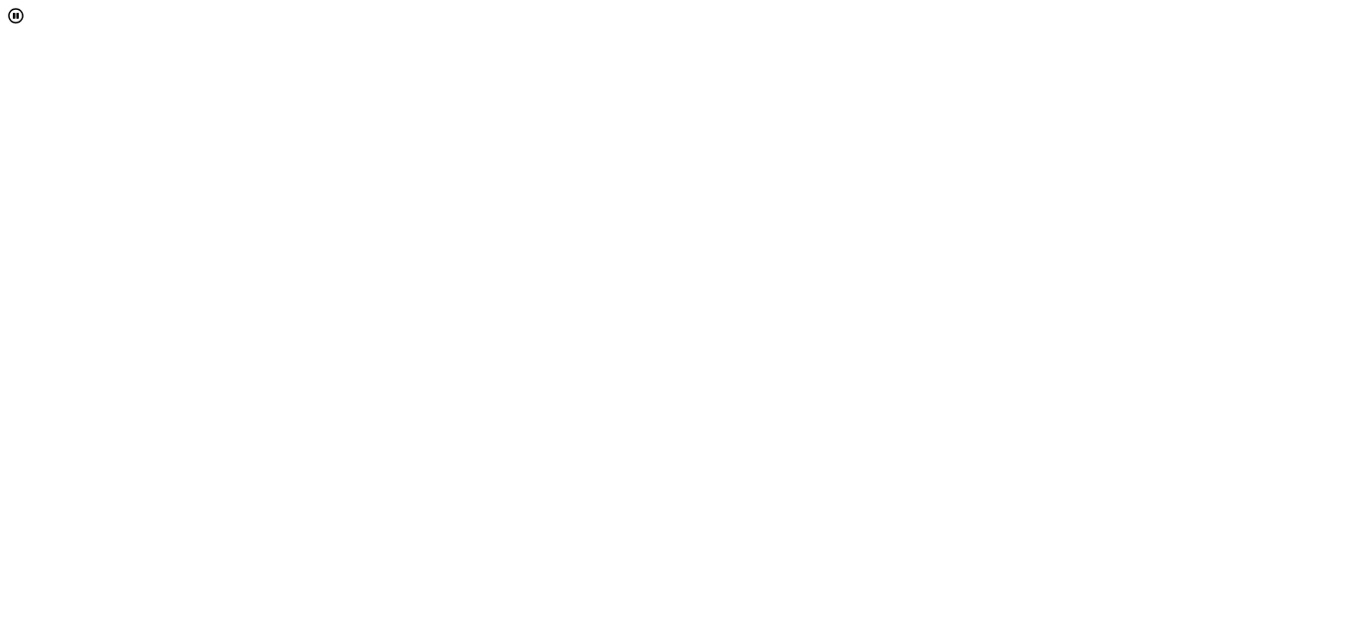
drag, startPoint x: 740, startPoint y: 346, endPoint x: 760, endPoint y: -60, distance: 406.9
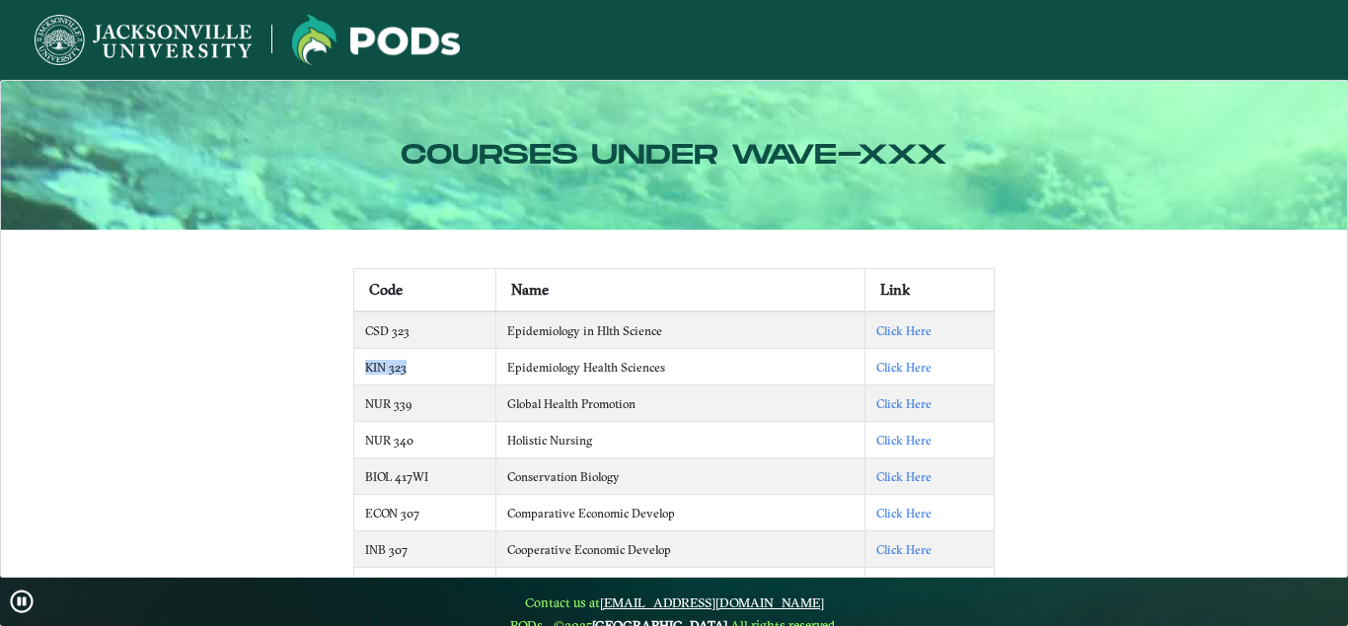
drag, startPoint x: 439, startPoint y: 371, endPoint x: 348, endPoint y: 364, distance: 91.0
copy td "KIN 323"
